Goal: Information Seeking & Learning: Learn about a topic

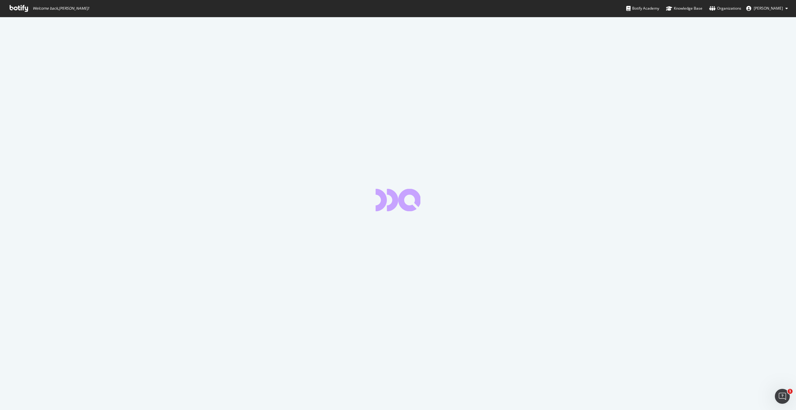
click at [24, 11] on icon at bounding box center [19, 8] width 18 height 7
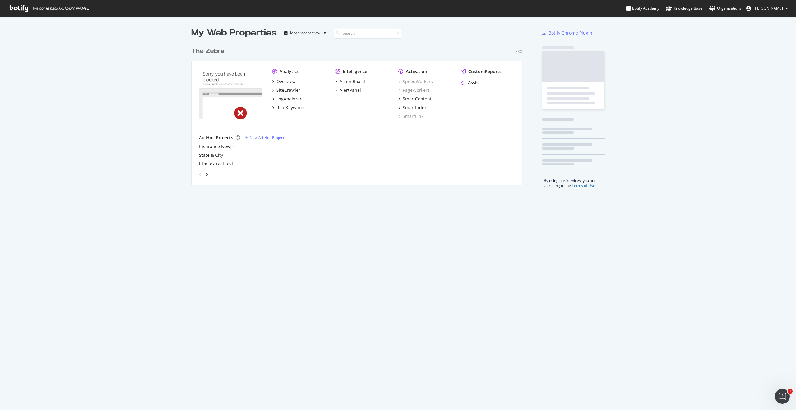
scroll to position [146, 336]
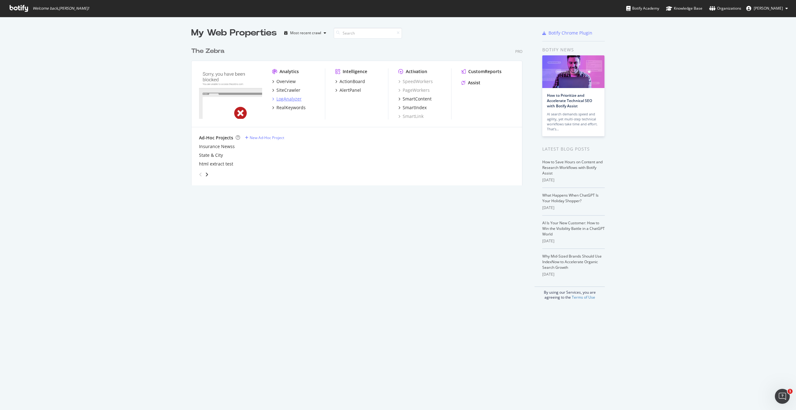
click at [293, 99] on div "LogAnalyzer" at bounding box center [288, 99] width 25 height 6
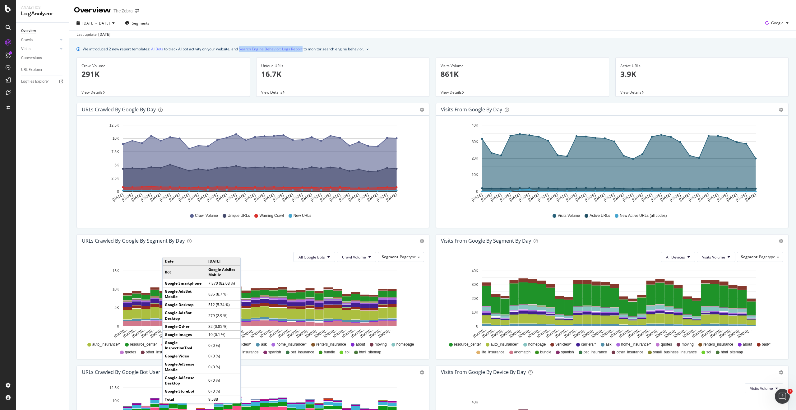
click at [163, 48] on link "AI Bots" at bounding box center [157, 49] width 12 height 7
